Goal: Task Accomplishment & Management: Complete application form

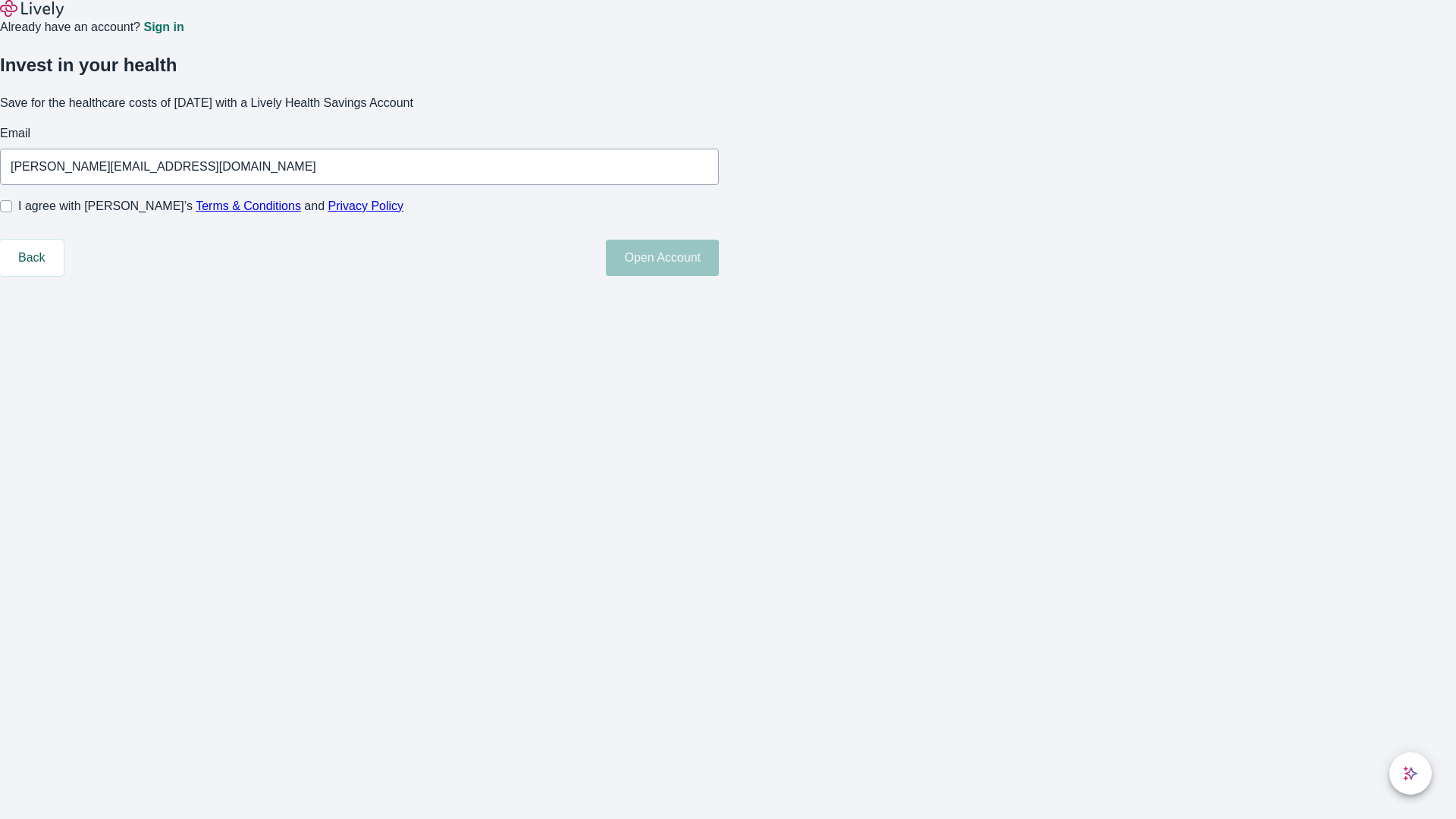
click at [12, 213] on input "I agree with Lively’s Terms & Conditions and Privacy Policy" at bounding box center [6, 206] width 12 height 12
checkbox input "true"
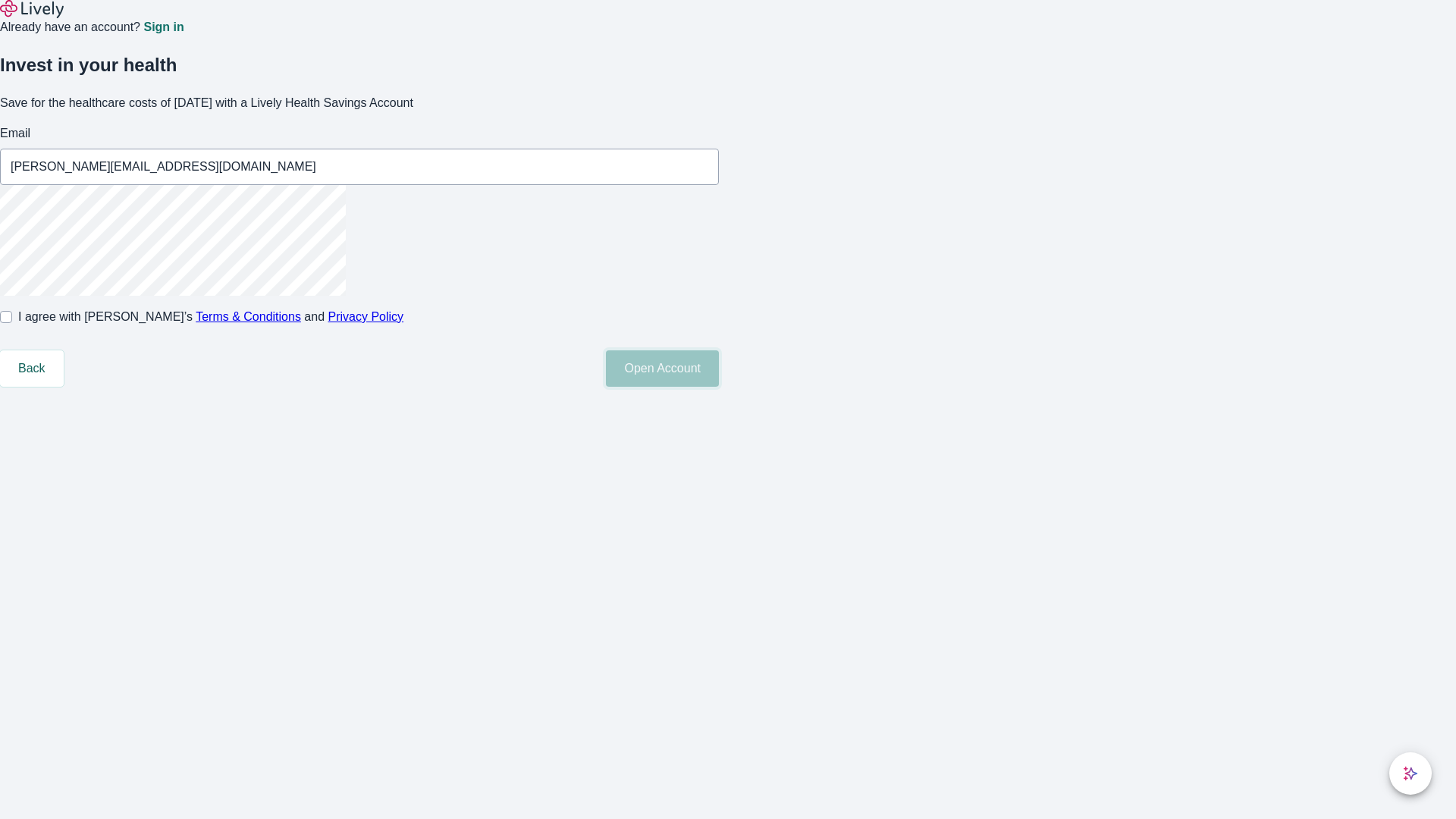
click at [719, 387] on button "Open Account" at bounding box center [662, 368] width 113 height 36
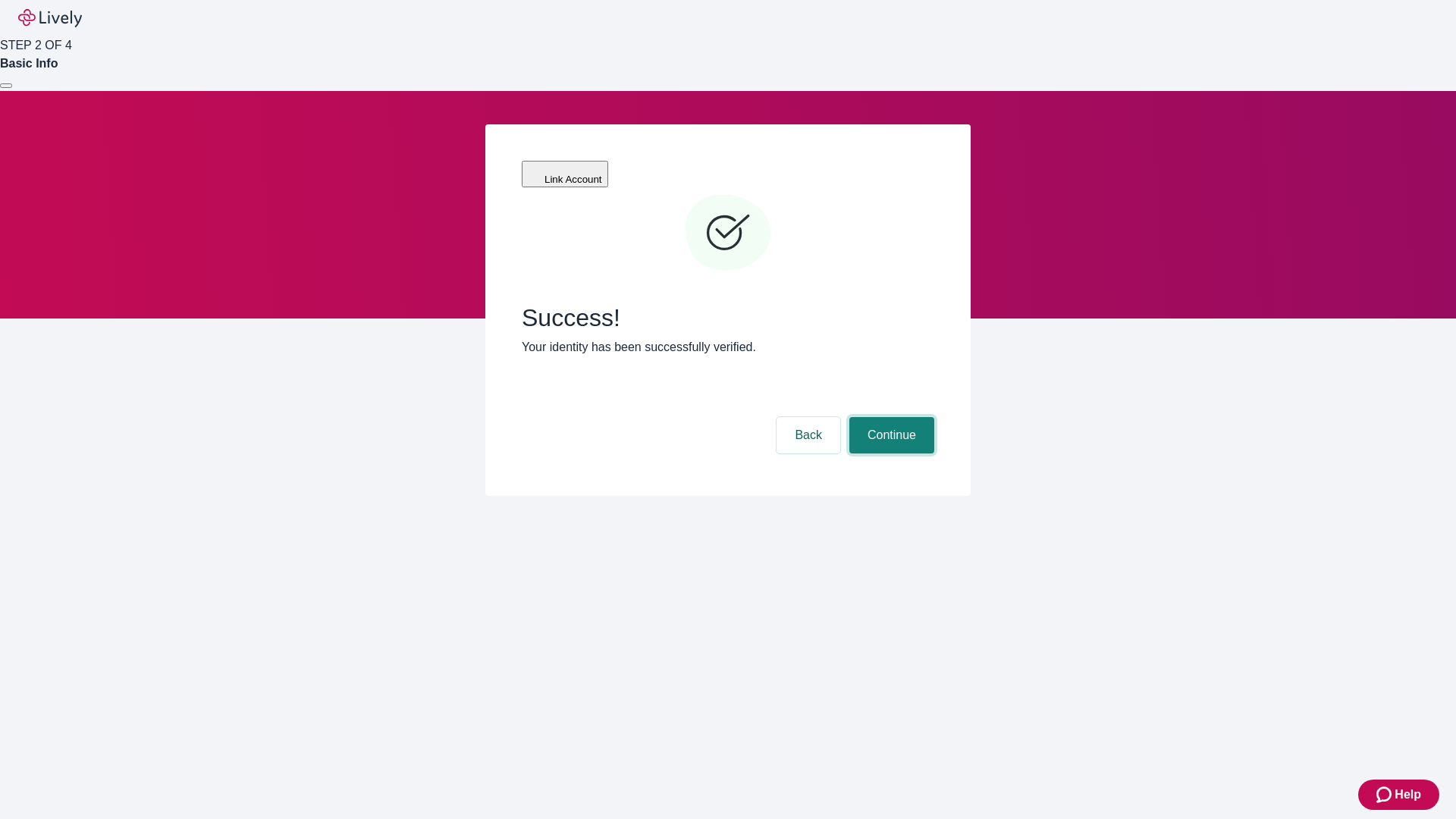
click at [890, 417] on button "Continue" at bounding box center [891, 435] width 85 height 36
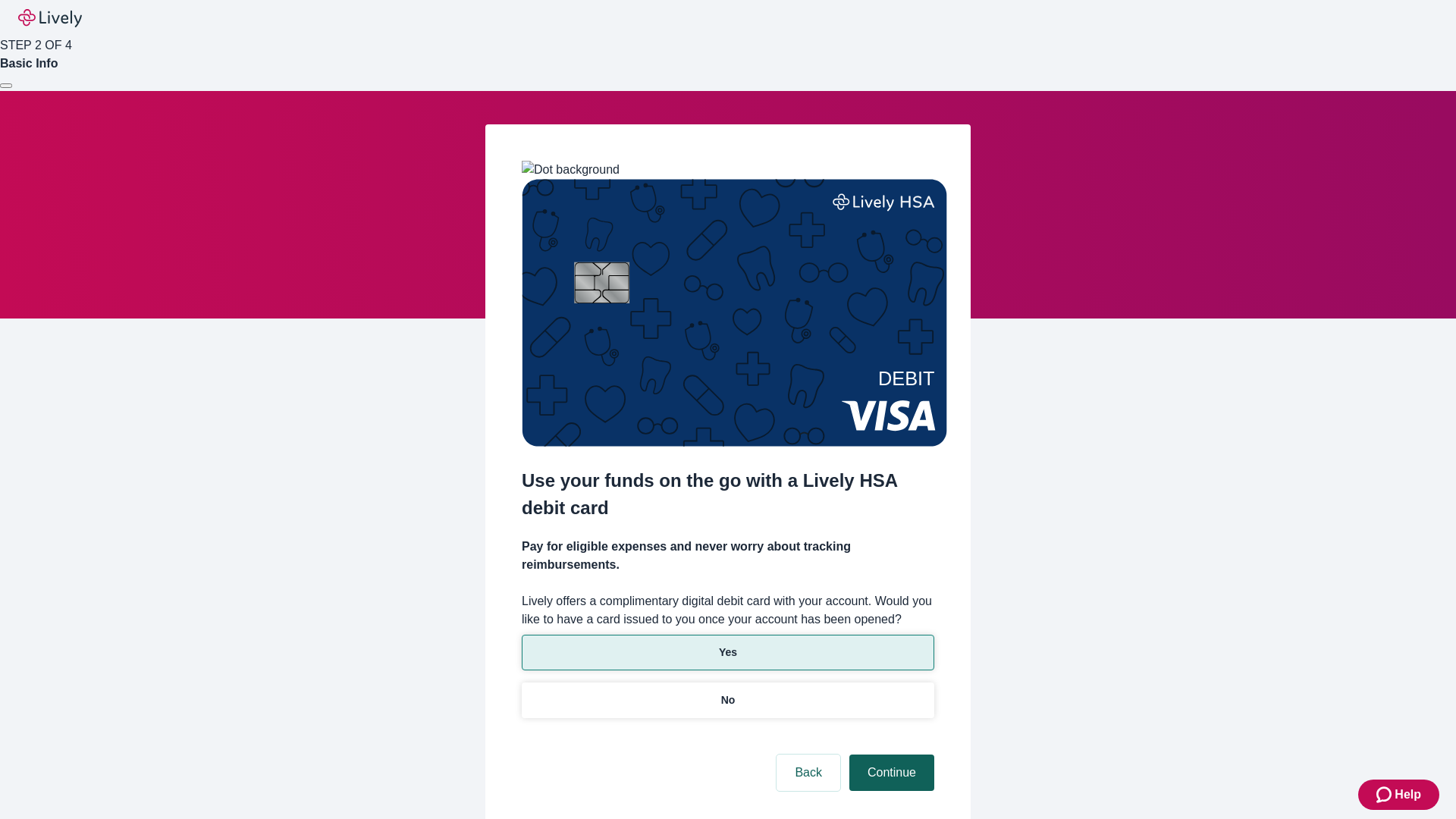
click at [728, 644] on p "Yes" at bounding box center [728, 652] width 18 height 16
click at [890, 754] on button "Continue" at bounding box center [891, 772] width 85 height 36
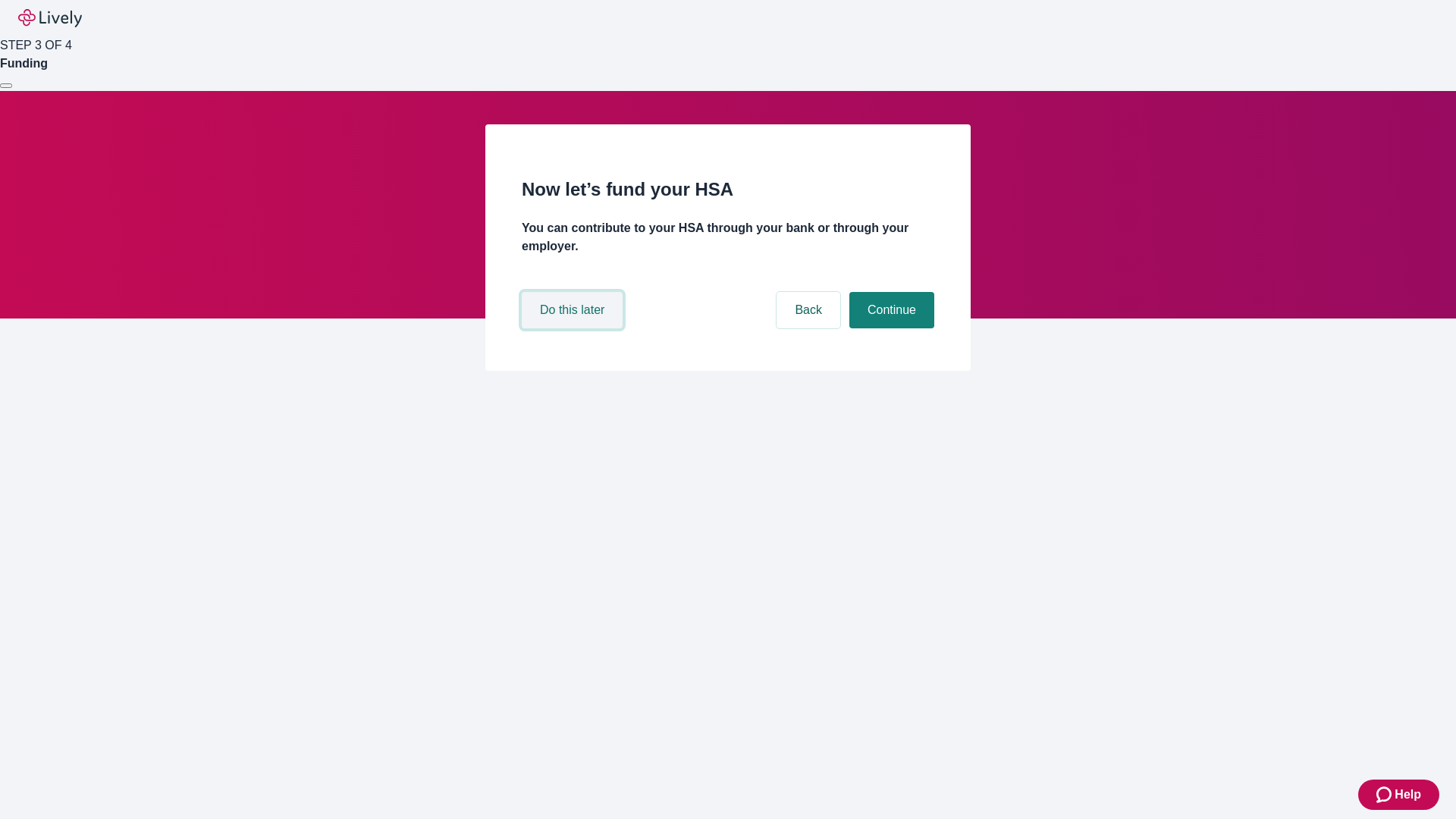
click at [574, 328] on button "Do this later" at bounding box center [573, 310] width 101 height 36
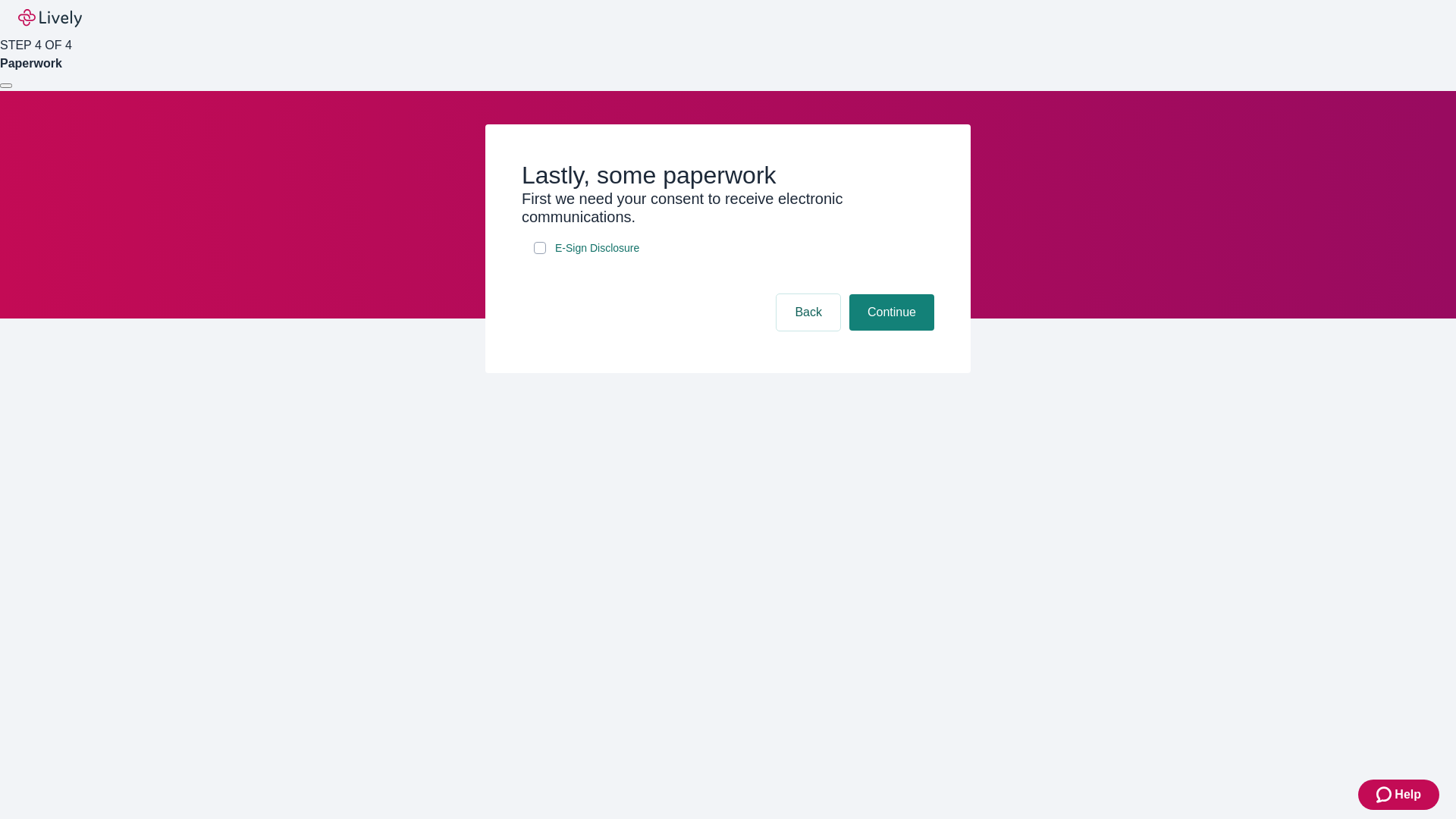
click at [540, 254] on input "E-Sign Disclosure" at bounding box center [539, 247] width 12 height 12
checkbox input "true"
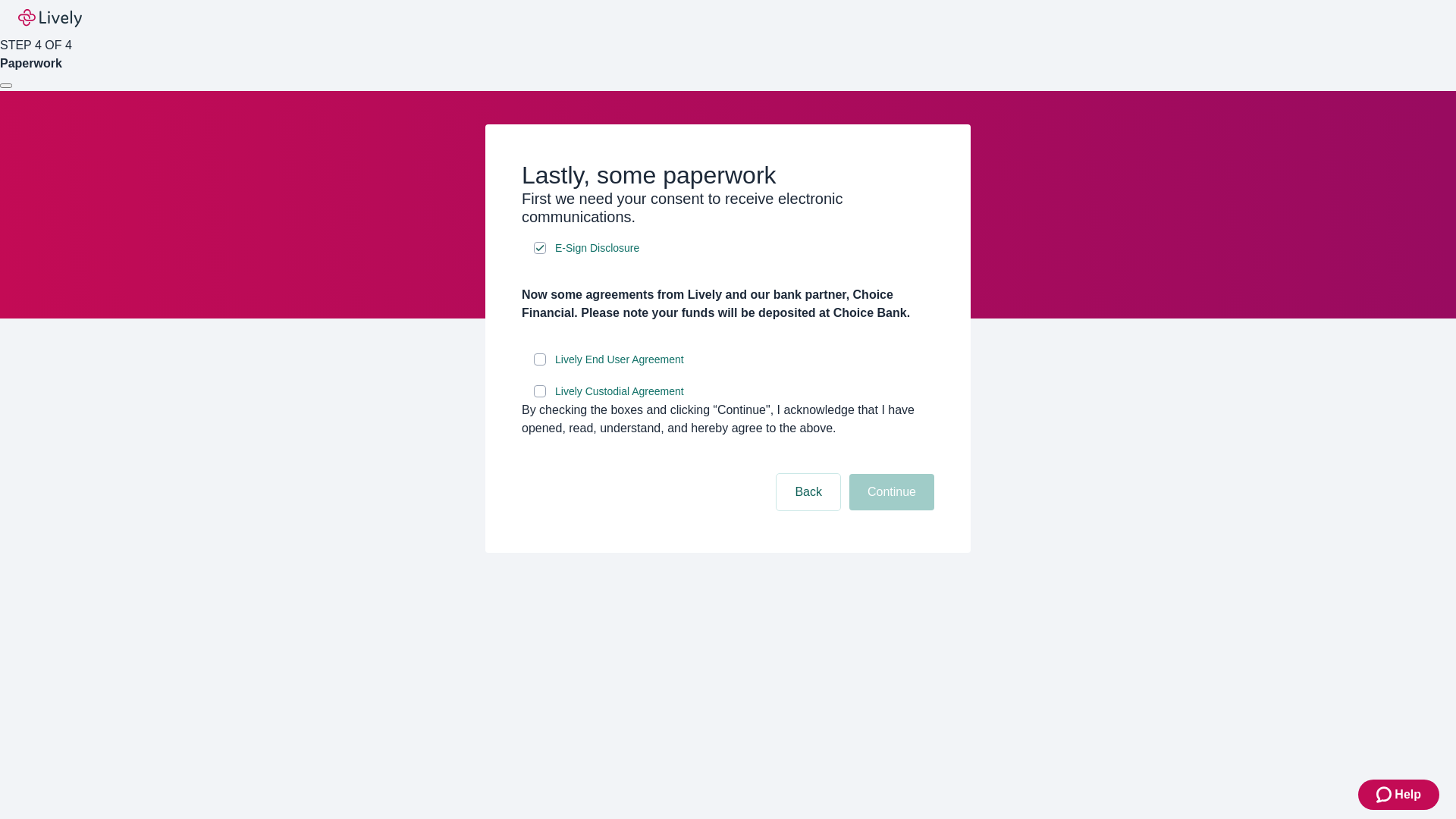
click at [540, 365] on input "Lively End User Agreement" at bounding box center [539, 359] width 12 height 12
checkbox input "true"
click at [540, 398] on input "Lively Custodial Agreement" at bounding box center [539, 391] width 12 height 12
checkbox input "true"
click at [890, 510] on button "Continue" at bounding box center [891, 492] width 85 height 36
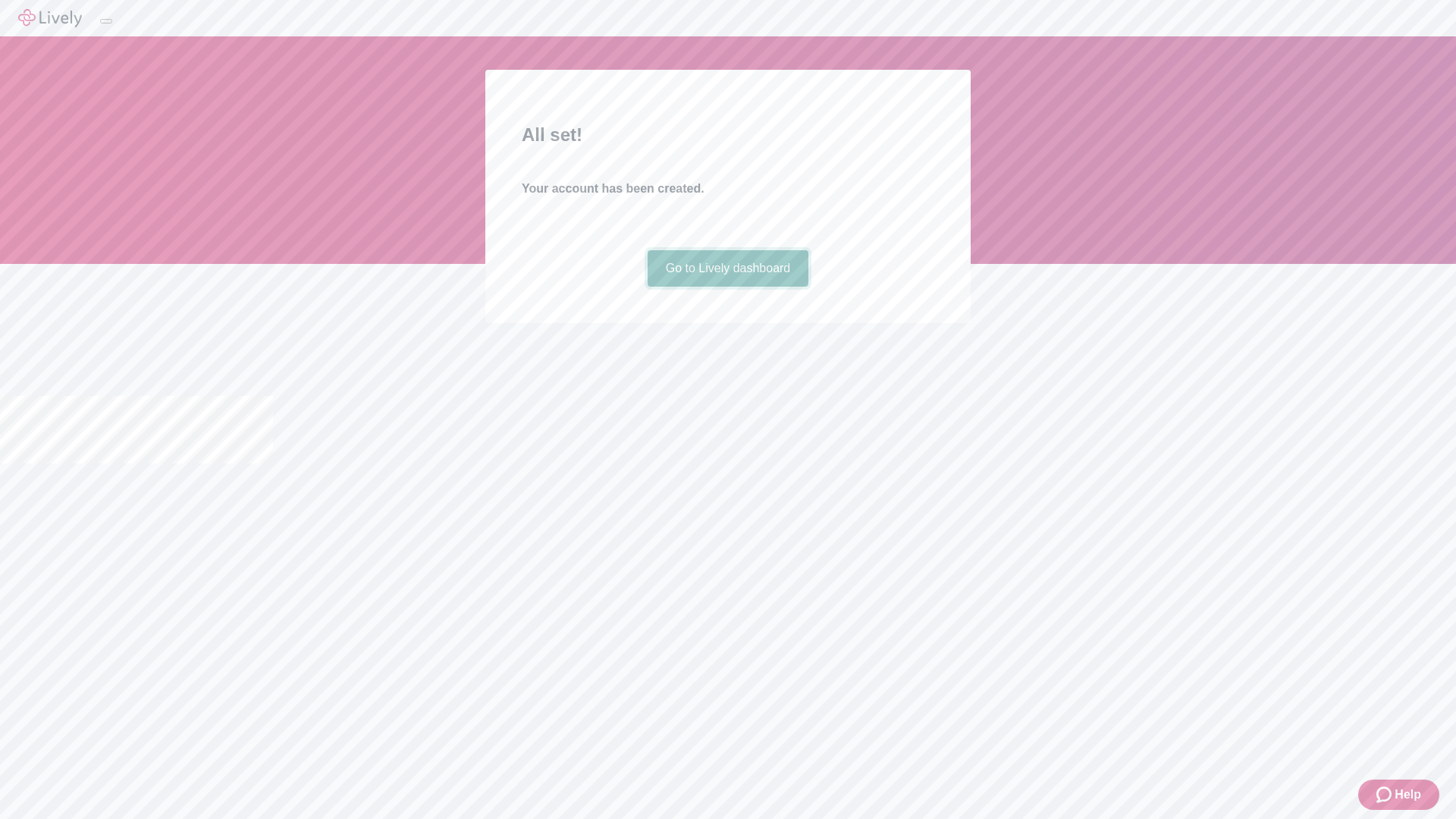
click at [728, 287] on link "Go to Lively dashboard" at bounding box center [728, 268] width 161 height 36
